Goal: Transaction & Acquisition: Download file/media

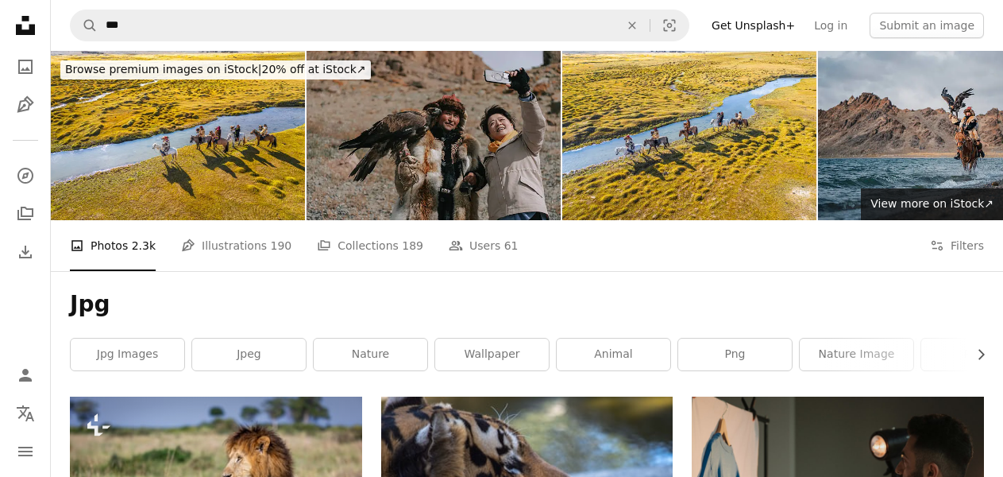
scroll to position [222, 0]
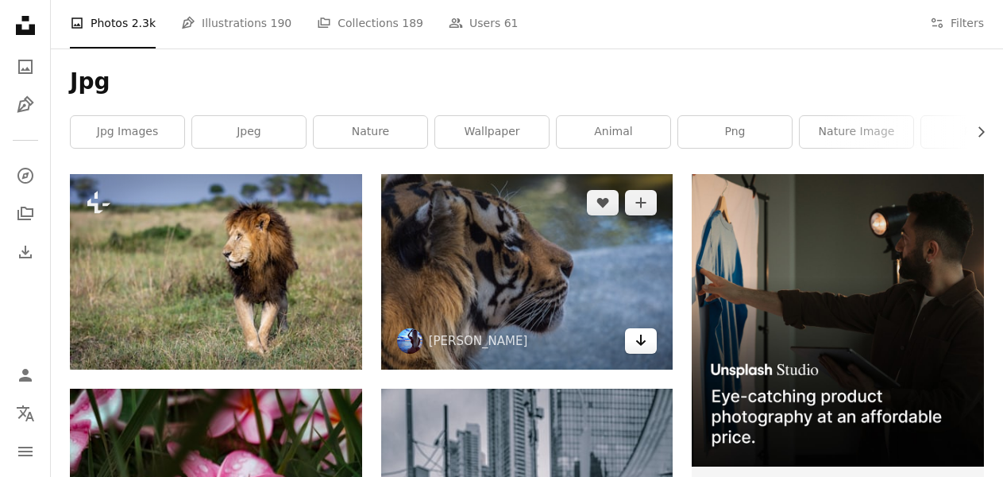
click at [640, 340] on icon "Arrow pointing down" at bounding box center [641, 339] width 13 height 19
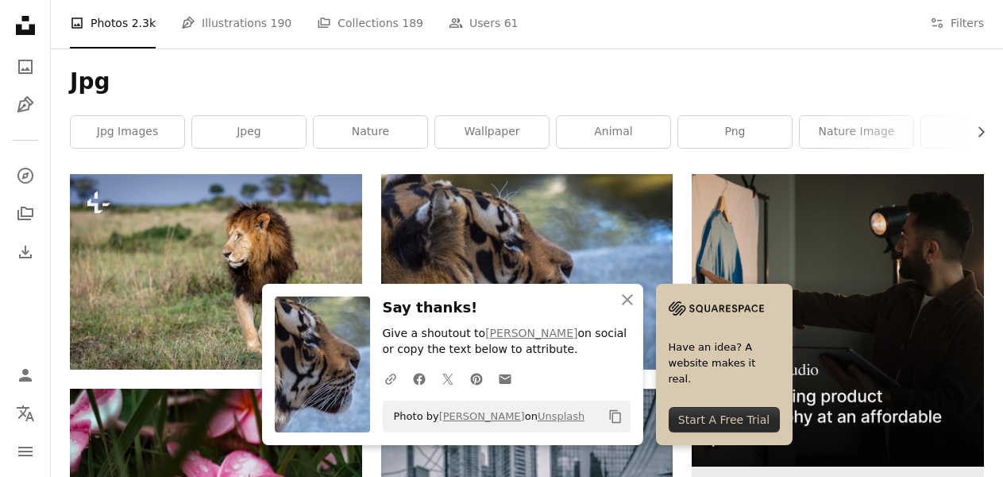
click at [816, 282] on img at bounding box center [838, 320] width 292 height 292
click at [623, 299] on icon "An X shape" at bounding box center [627, 299] width 19 height 19
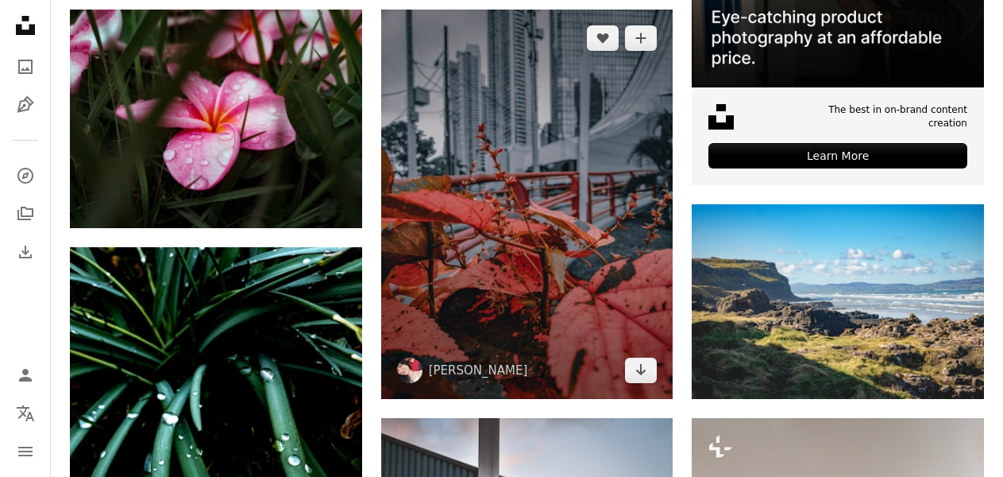
scroll to position [604, 0]
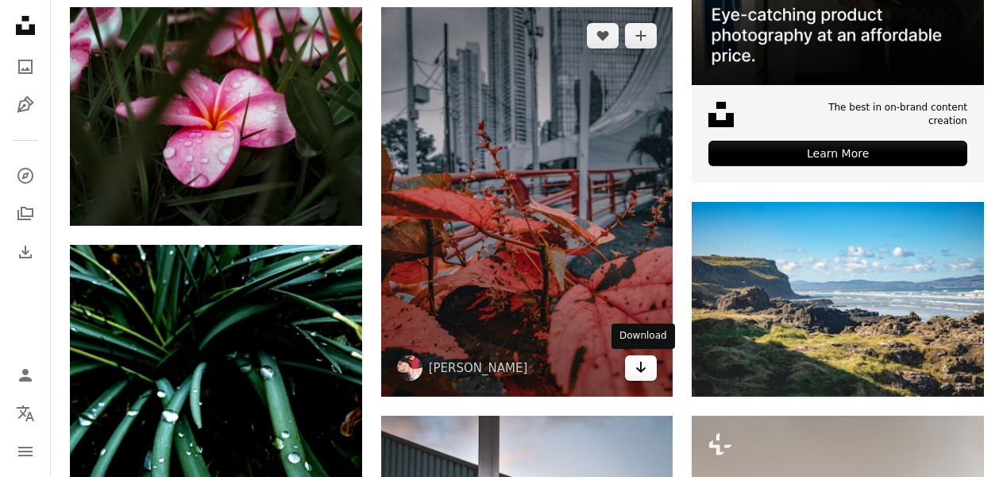
click at [644, 362] on icon "Arrow pointing down" at bounding box center [641, 366] width 13 height 19
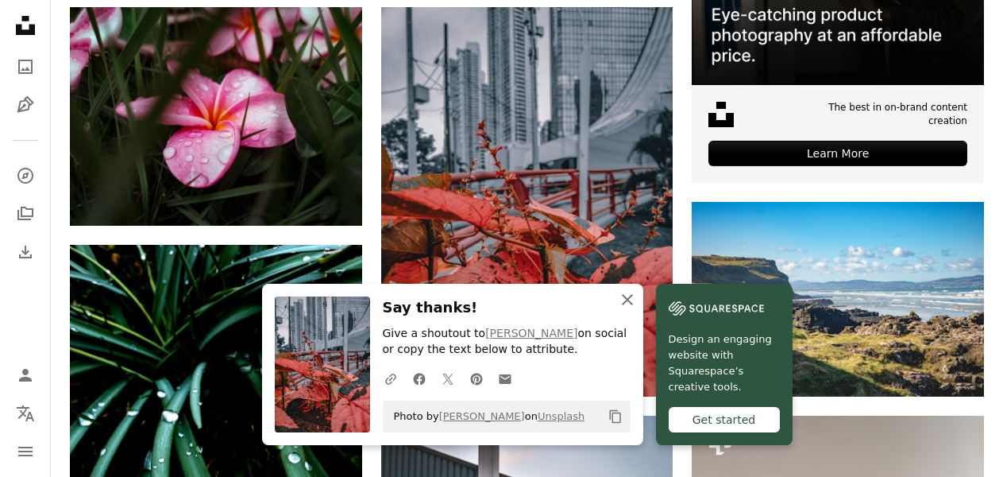
click at [628, 297] on icon "button" at bounding box center [627, 299] width 11 height 11
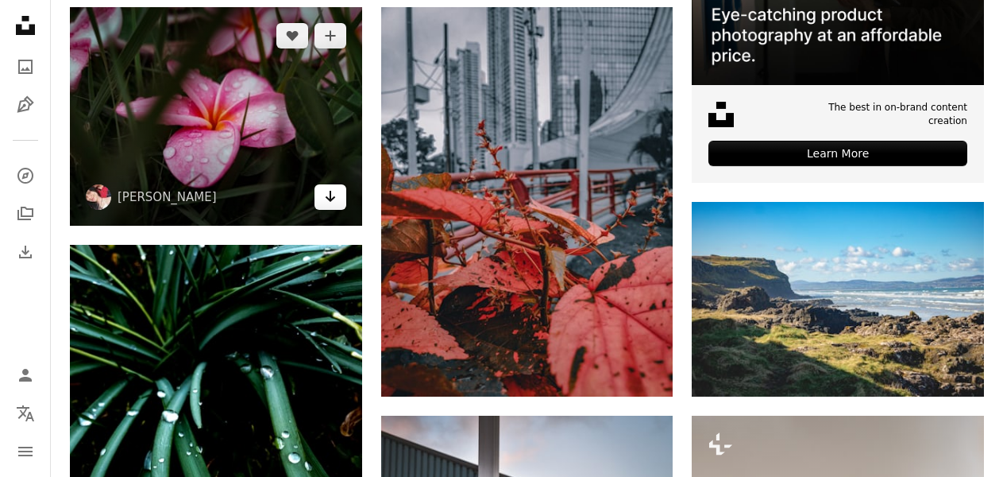
click at [329, 198] on icon "Arrow pointing down" at bounding box center [330, 196] width 13 height 19
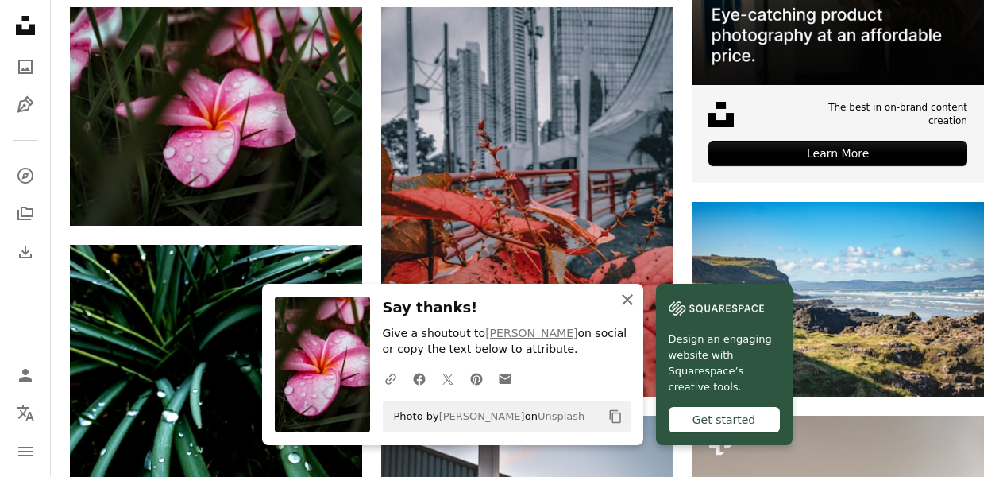
click at [622, 301] on icon "An X shape" at bounding box center [627, 299] width 19 height 19
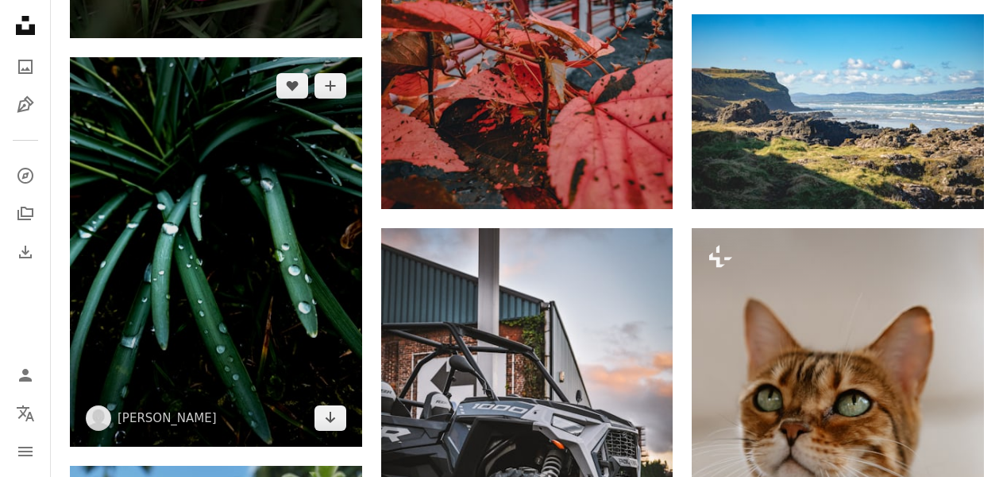
scroll to position [794, 0]
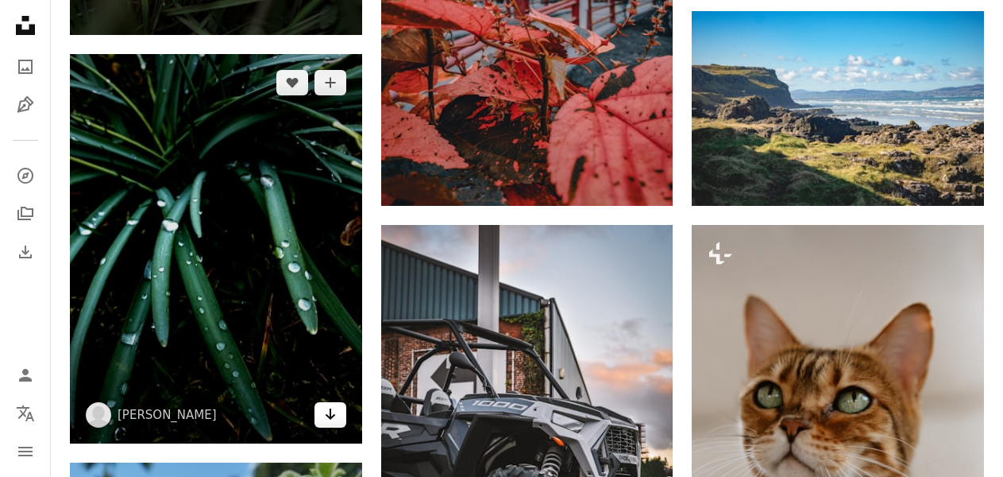
click at [338, 419] on link "Arrow pointing down" at bounding box center [331, 414] width 32 height 25
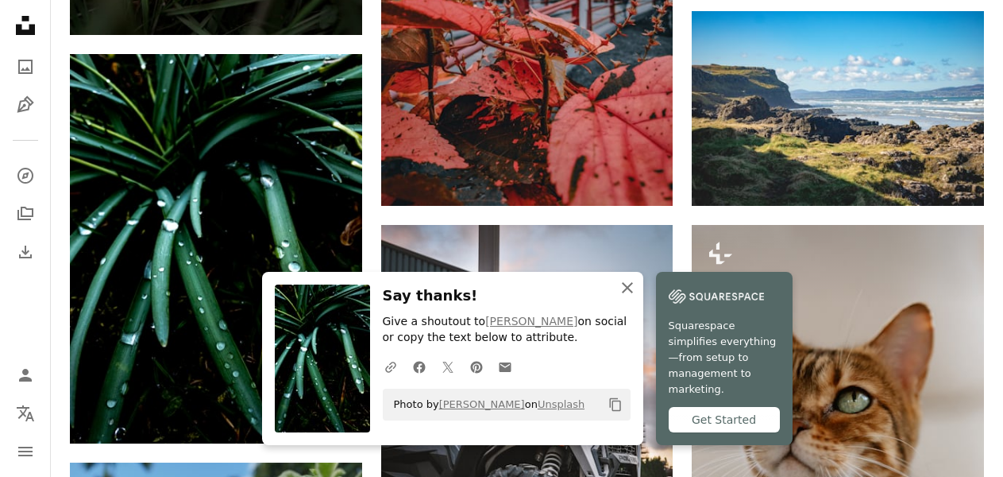
click at [627, 297] on icon "An X shape" at bounding box center [627, 287] width 19 height 19
